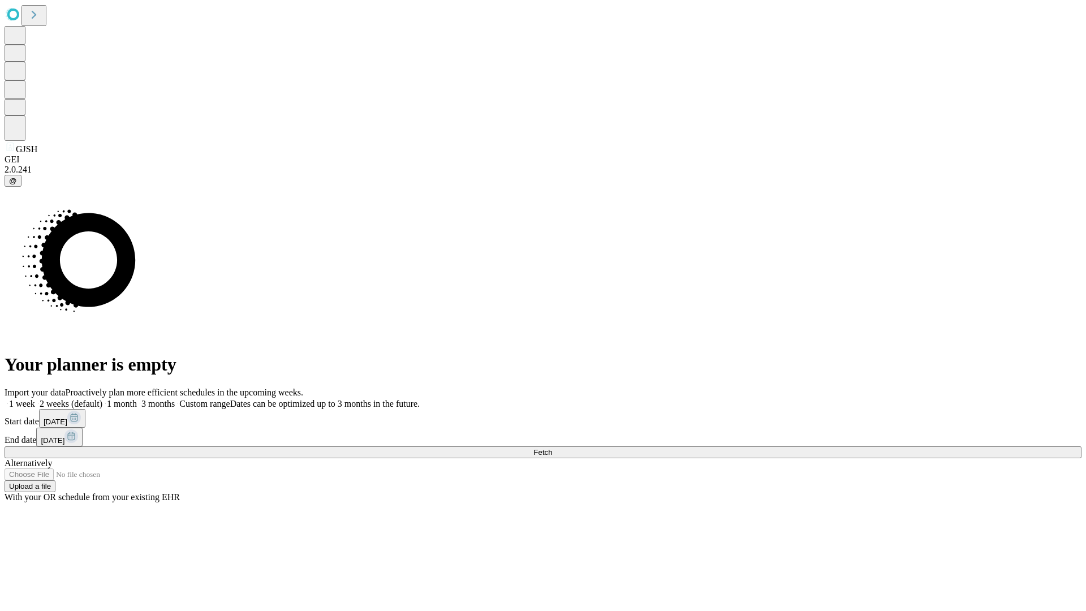
click at [552, 448] on span "Fetch" at bounding box center [542, 452] width 19 height 8
